Goal: Find specific page/section: Find specific page/section

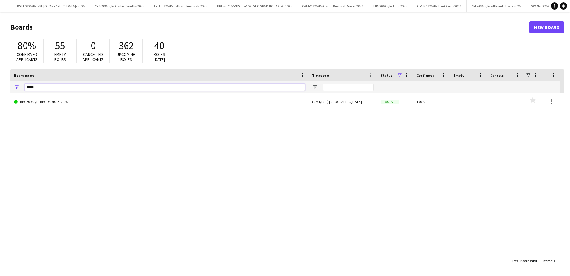
drag, startPoint x: 42, startPoint y: 89, endPoint x: 9, endPoint y: 84, distance: 33.8
click at [9, 84] on main "Boards New Board 80% Confirmed applicants 55 Empty roles 0 Cancelled applicants…" at bounding box center [285, 143] width 570 height 263
type input "****"
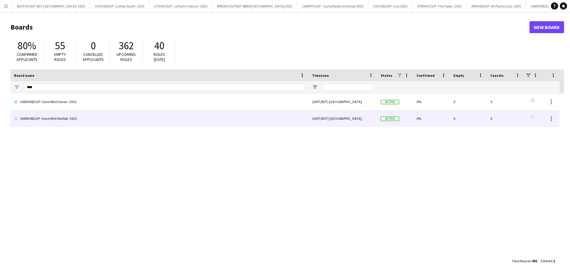
click at [49, 127] on link "GWNK0825/P- Gone Wild Norfolk- 2025" at bounding box center [159, 118] width 291 height 17
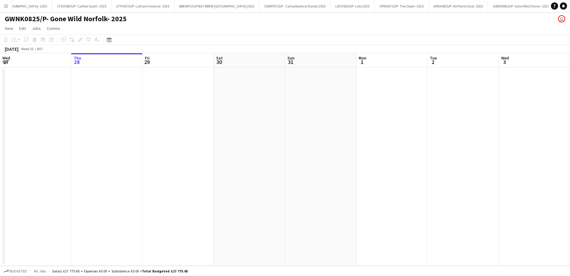
scroll to position [0, 74]
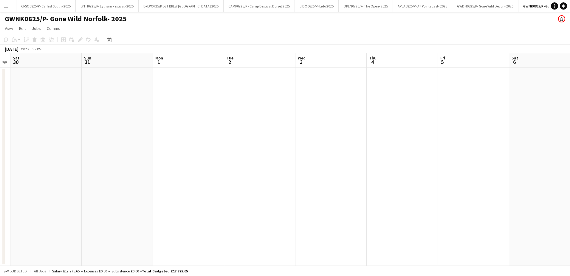
drag, startPoint x: 431, startPoint y: 175, endPoint x: 155, endPoint y: 176, distance: 275.7
click at [155, 176] on app-calendar-viewport "Wed 27 Thu 28 Fri 29 Sat 30 Sun 31 Mon 1 Tue 2 Wed 3 Thu 4 Fri 5 Sat 6 Sun 7 Mo…" at bounding box center [285, 159] width 570 height 212
drag, startPoint x: 392, startPoint y: 176, endPoint x: 107, endPoint y: 176, distance: 284.3
click at [110, 176] on app-calendar-viewport "Thu 28 Fri 29 Sat 30 Sun 31 Mon 1 Tue 2 Wed 3 Thu 4 Fri 5 Sat 6 Sun 7 Mon 8 Tue…" at bounding box center [285, 159] width 570 height 212
drag, startPoint x: 347, startPoint y: 183, endPoint x: 50, endPoint y: 180, distance: 297.5
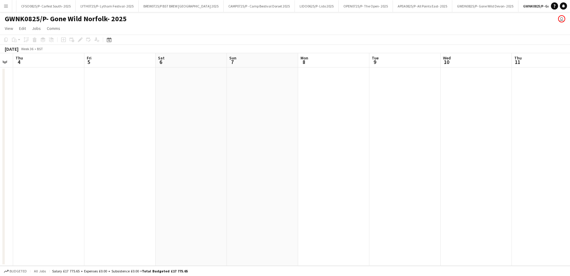
click at [102, 183] on app-calendar-viewport "Mon 1 Tue 2 Wed 3 Thu 4 Fri 5 Sat 6 Sun 7 Mon 8 Tue 9 Wed 10 Thu 11 Fri 12 Sat …" at bounding box center [285, 159] width 570 height 212
drag, startPoint x: 38, startPoint y: 183, endPoint x: 408, endPoint y: 174, distance: 369.5
click at [407, 174] on app-calendar-viewport "Thu 4 Fri 5 Sat 6 Sun 7 Mon 8 Tue 9 Wed 10 Thu 11 Fri 12 Sat 13 Sun 14 Mon 15 T…" at bounding box center [285, 159] width 570 height 212
drag, startPoint x: 196, startPoint y: 216, endPoint x: 462, endPoint y: 208, distance: 266.3
click at [451, 211] on app-calendar-viewport "Sun 31 Mon 1 Tue 2 Wed 3 Thu 4 Fri 5 Sat 6 Sun 7 Mon 8 Tue 9 Wed 10 Thu 11 Fri …" at bounding box center [285, 159] width 570 height 212
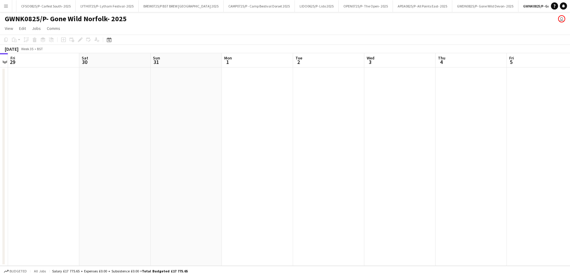
drag, startPoint x: 144, startPoint y: 241, endPoint x: 420, endPoint y: 214, distance: 277.0
click at [419, 214] on app-calendar-viewport "Wed 27 Thu 28 Fri 29 Sat 30 Sun 31 Mon 1 Tue 2 Wed 3 Thu 4 Fri 5 Sat 6 Sun 7 Mo…" at bounding box center [285, 159] width 570 height 212
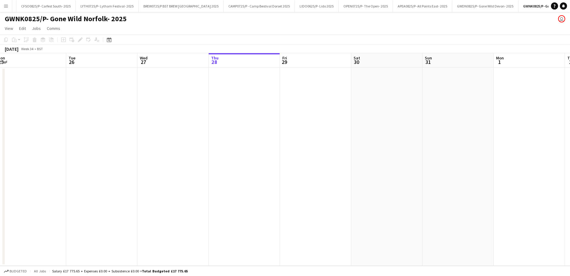
drag, startPoint x: 171, startPoint y: 210, endPoint x: 373, endPoint y: 207, distance: 202.6
click at [373, 207] on app-calendar-viewport "Sat 23 Sun 24 Mon 25 Tue 26 Wed 27 Thu 28 Fri 29 Sat 30 Sun 31 Mon 1 Tue 2 Wed …" at bounding box center [285, 159] width 570 height 212
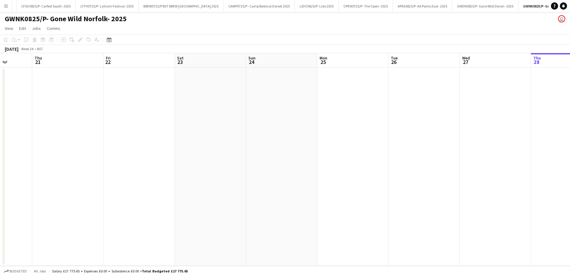
drag, startPoint x: 240, startPoint y: 209, endPoint x: 354, endPoint y: 209, distance: 114.6
click at [354, 209] on app-calendar-viewport "Mon 18 Tue 19 Wed 20 Thu 21 Fri 22 Sat 23 Sun 24 Mon 25 Tue 26 Wed 27 Thu 28 Fr…" at bounding box center [285, 159] width 570 height 212
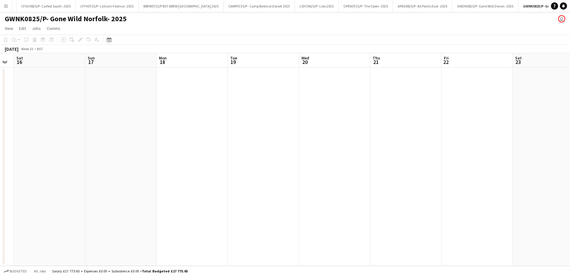
drag, startPoint x: 137, startPoint y: 215, endPoint x: 273, endPoint y: 217, distance: 136.1
click at [368, 215] on app-calendar-viewport "Thu 14 Fri 15 Sat 16 Sun 17 Mon 18 Tue 19 Wed 20 Thu 21 Fri 22 Sat 23 Sun 24 Mo…" at bounding box center [285, 159] width 570 height 212
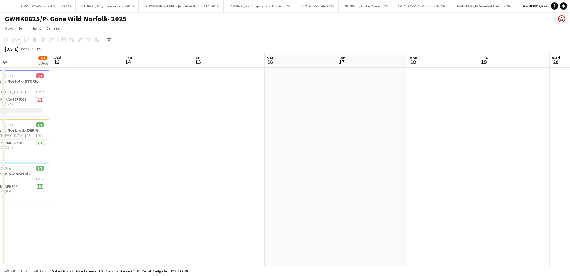
drag, startPoint x: 157, startPoint y: 217, endPoint x: 327, endPoint y: 215, distance: 170.1
click at [383, 214] on app-calendar-viewport "Sun 10 Mon 11 Tue 12 2/3 3 Jobs Wed 13 Thu 14 Fri 15 Sat 16 Sun 17 Mon 18 Tue 1…" at bounding box center [285, 159] width 570 height 212
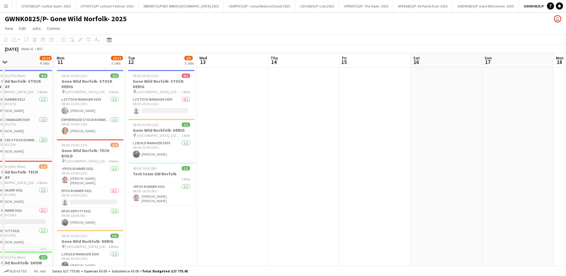
drag, startPoint x: 112, startPoint y: 215, endPoint x: 327, endPoint y: 215, distance: 214.8
click at [327, 215] on app-calendar-viewport "Fri 8 Sat 9 14/14 4 Jobs Sun 10 13/14 4 Jobs Mon 11 10/11 3 Jobs Tue 12 2/3 3 J…" at bounding box center [283, 237] width 566 height 368
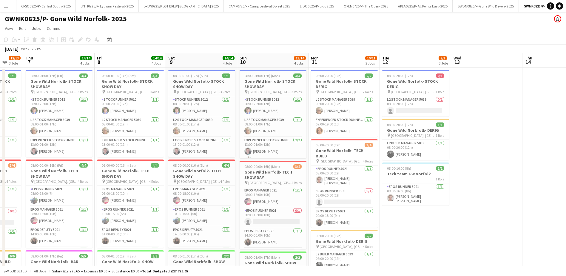
drag, startPoint x: 232, startPoint y: 237, endPoint x: 487, endPoint y: 221, distance: 254.7
click at [487, 221] on app-calendar-viewport "Mon 4 1/1 1 Job Tue 5 9/9 3 Jobs Wed 6 12/13 3 Jobs Thu 7 14/14 4 Jobs Fri 8 14…" at bounding box center [283, 237] width 566 height 368
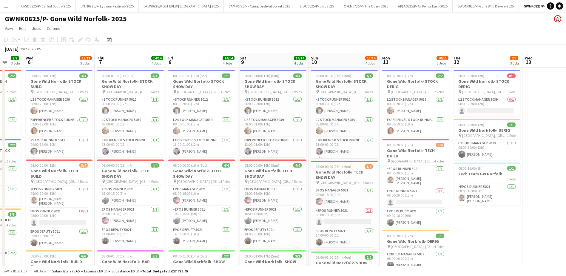
scroll to position [0, 128]
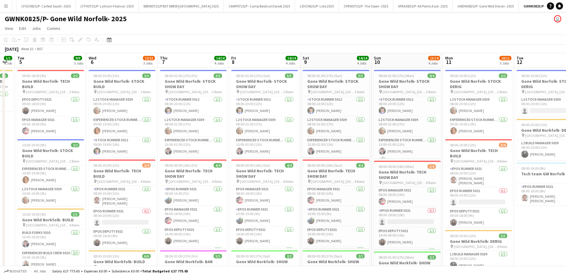
drag, startPoint x: 503, startPoint y: 232, endPoint x: 571, endPoint y: 227, distance: 68.8
click at [566, 227] on html "Menu Boards Boards Boards All jobs Status Workforce Workforce My Workforce Recr…" at bounding box center [283, 215] width 566 height 431
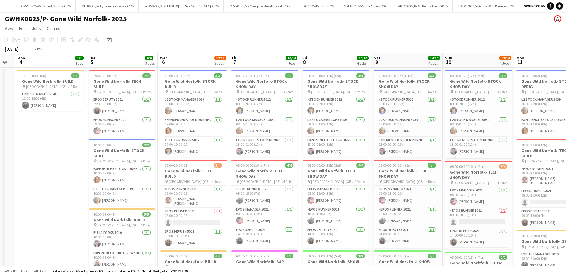
scroll to position [0, 120]
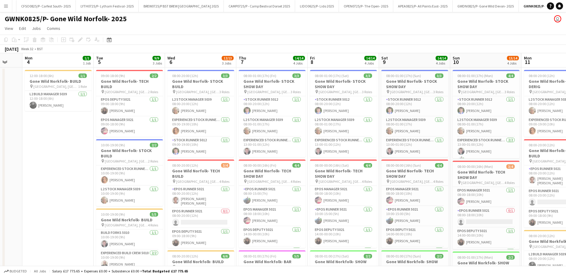
drag, startPoint x: 172, startPoint y: 63, endPoint x: 251, endPoint y: 62, distance: 78.8
click at [251, 62] on app-calendar-viewport "Sat 2 Sun 3 Mon 4 1/1 1 Job Tue 5 9/9 3 Jobs Wed 6 12/13 3 Jobs Thu 7 14/14 4 J…" at bounding box center [283, 237] width 566 height 368
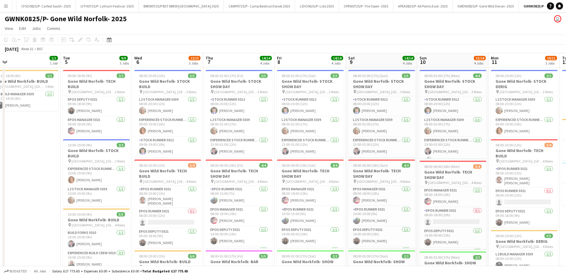
scroll to position [0, 152]
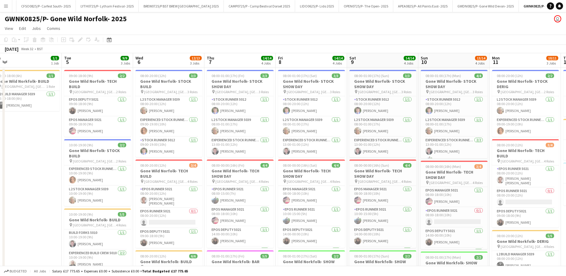
drag, startPoint x: 223, startPoint y: 61, endPoint x: 191, endPoint y: 68, distance: 32.7
click at [191, 68] on app-calendar-viewport "Sat 2 Sun 3 Mon 4 1/1 1 Job Tue 5 9/9 3 Jobs Wed 6 12/13 3 Jobs Thu 7 14/14 4 J…" at bounding box center [283, 237] width 566 height 368
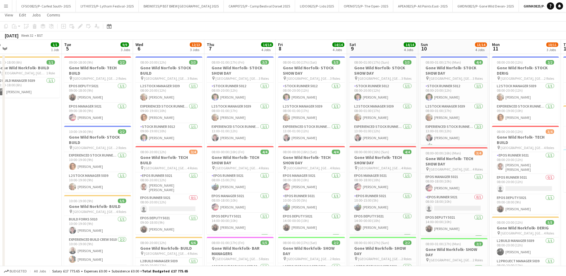
scroll to position [0, 0]
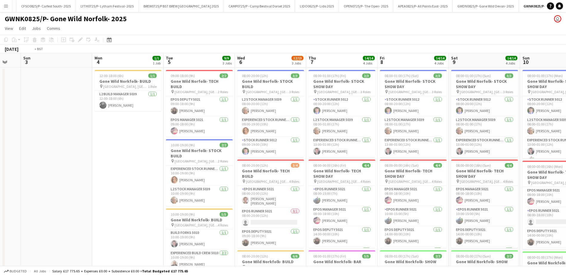
drag, startPoint x: 125, startPoint y: 61, endPoint x: 83, endPoint y: 45, distance: 44.9
click at [90, 57] on app-calendar-viewport "Thu 31 Fri 1 Sat 2 Sun 3 Mon 4 1/1 1 Job Tue 5 9/9 3 Jobs Wed 6 12/13 3 Jobs Th…" at bounding box center [283, 237] width 566 height 368
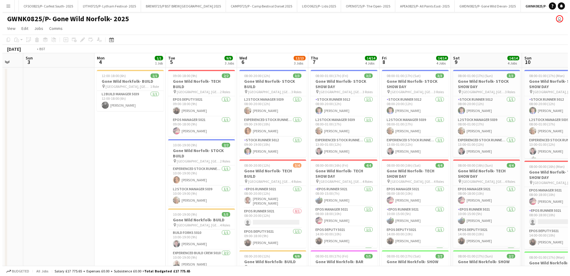
scroll to position [0, 187]
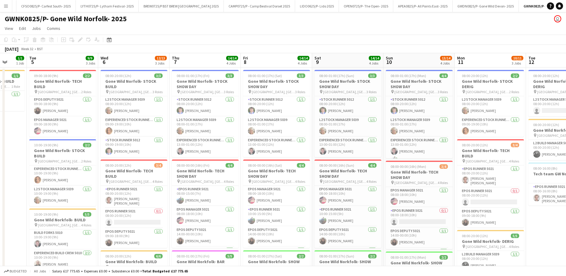
click at [7, 6] on app-icon "Menu" at bounding box center [6, 6] width 5 height 5
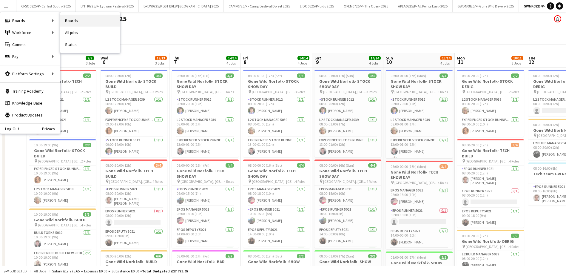
click at [64, 19] on link "Boards" at bounding box center [90, 21] width 60 height 12
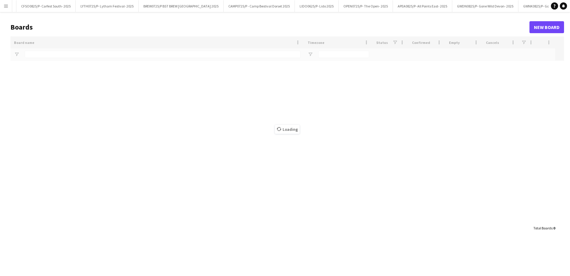
type input "****"
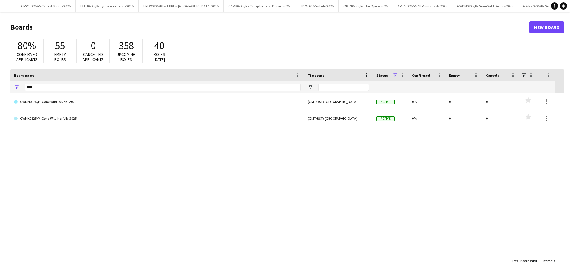
drag, startPoint x: 43, startPoint y: 91, endPoint x: 40, endPoint y: 88, distance: 4.4
click at [41, 91] on div "****" at bounding box center [163, 87] width 276 height 12
drag, startPoint x: 44, startPoint y: 87, endPoint x: 0, endPoint y: 84, distance: 43.7
click at [4, 85] on main "Boards New Board 80% Confirmed applicants 55 Empty roles 0 Cancelled applicants…" at bounding box center [285, 143] width 570 height 263
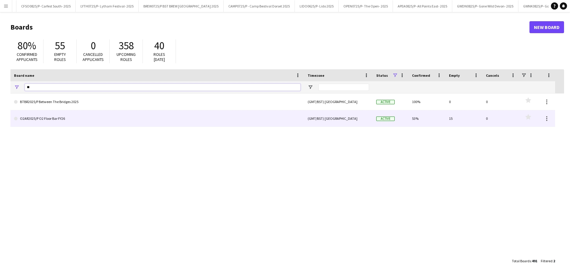
type input "**"
click at [72, 117] on link "O2AR2025/P O2 Floor Bar FY26" at bounding box center [157, 118] width 287 height 17
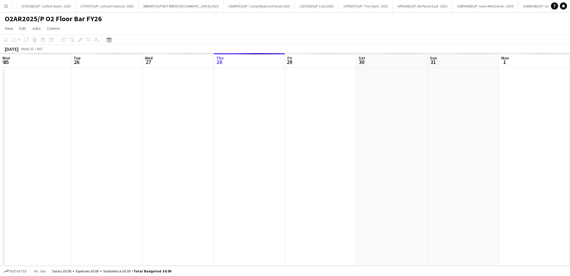
scroll to position [0, 143]
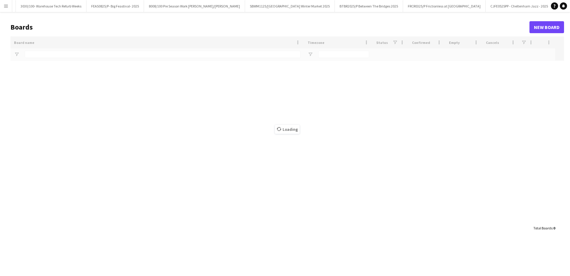
scroll to position [0, 759]
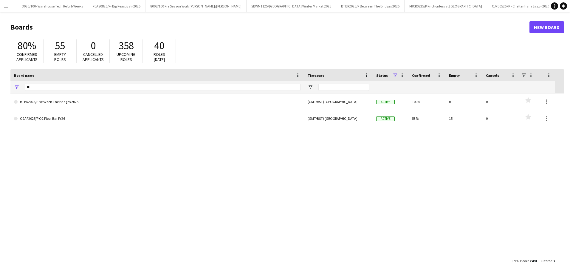
drag, startPoint x: 42, startPoint y: 82, endPoint x: 39, endPoint y: 89, distance: 6.9
click at [42, 83] on div "**" at bounding box center [163, 87] width 276 height 12
click at [38, 89] on input "**" at bounding box center [163, 87] width 276 height 7
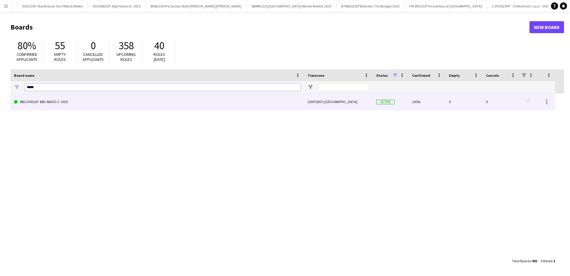
type input "*****"
click at [51, 99] on link "BBC20925/P- BBC RADIO 2- 2025" at bounding box center [157, 101] width 287 height 17
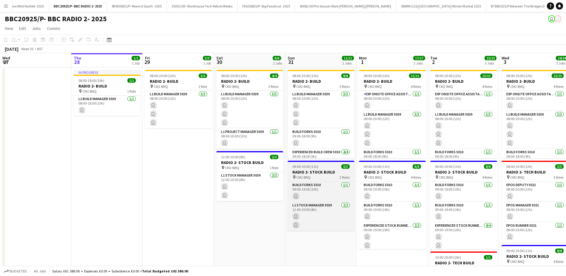
scroll to position [0, 609]
